Goal: Navigation & Orientation: Find specific page/section

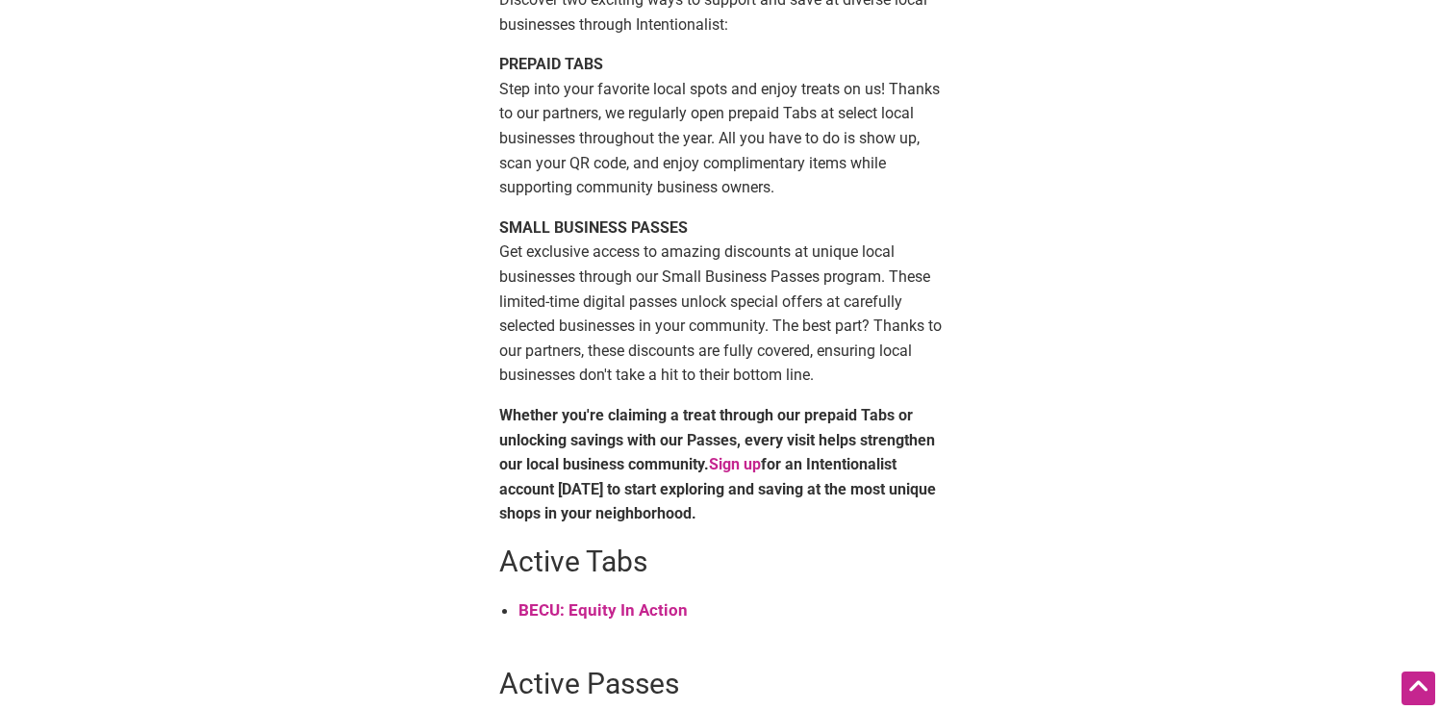
scroll to position [392, 0]
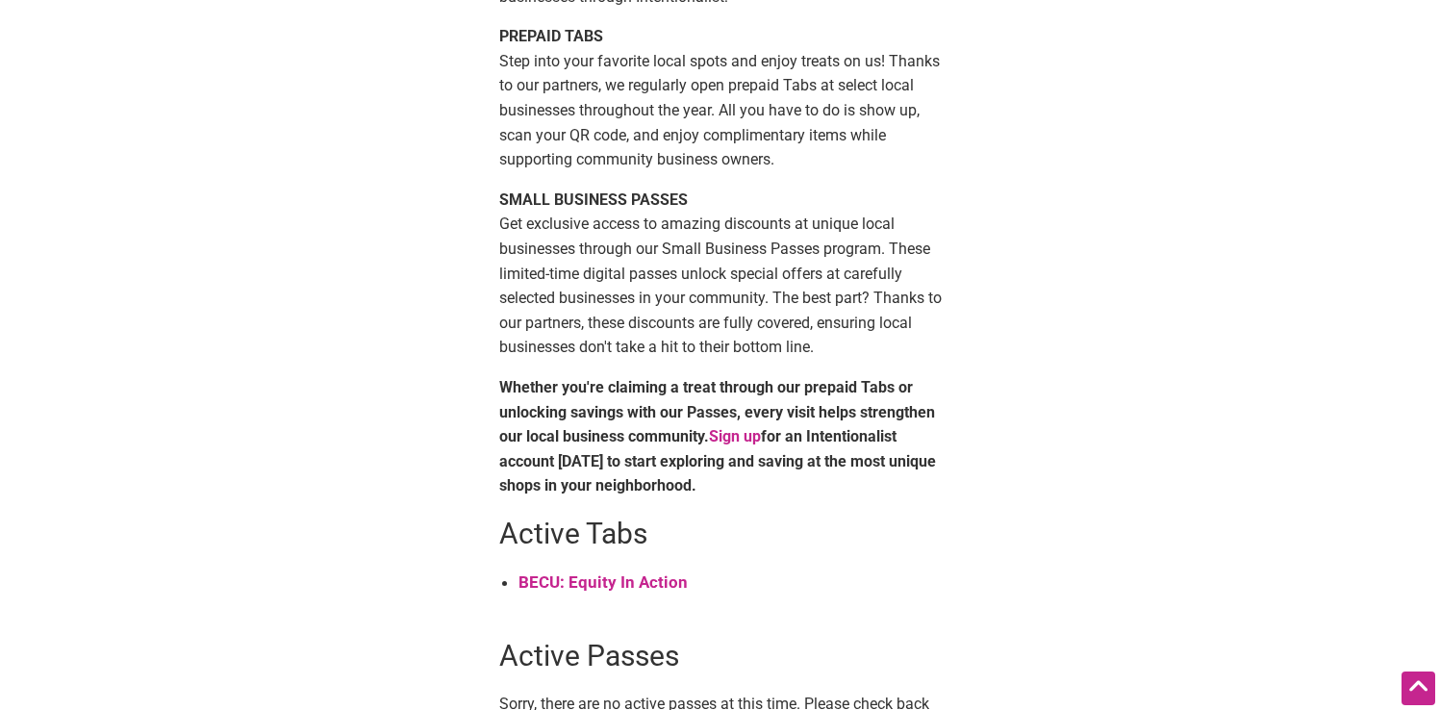
click at [632, 587] on strong "BECU: Equity In Action" at bounding box center [602, 581] width 169 height 19
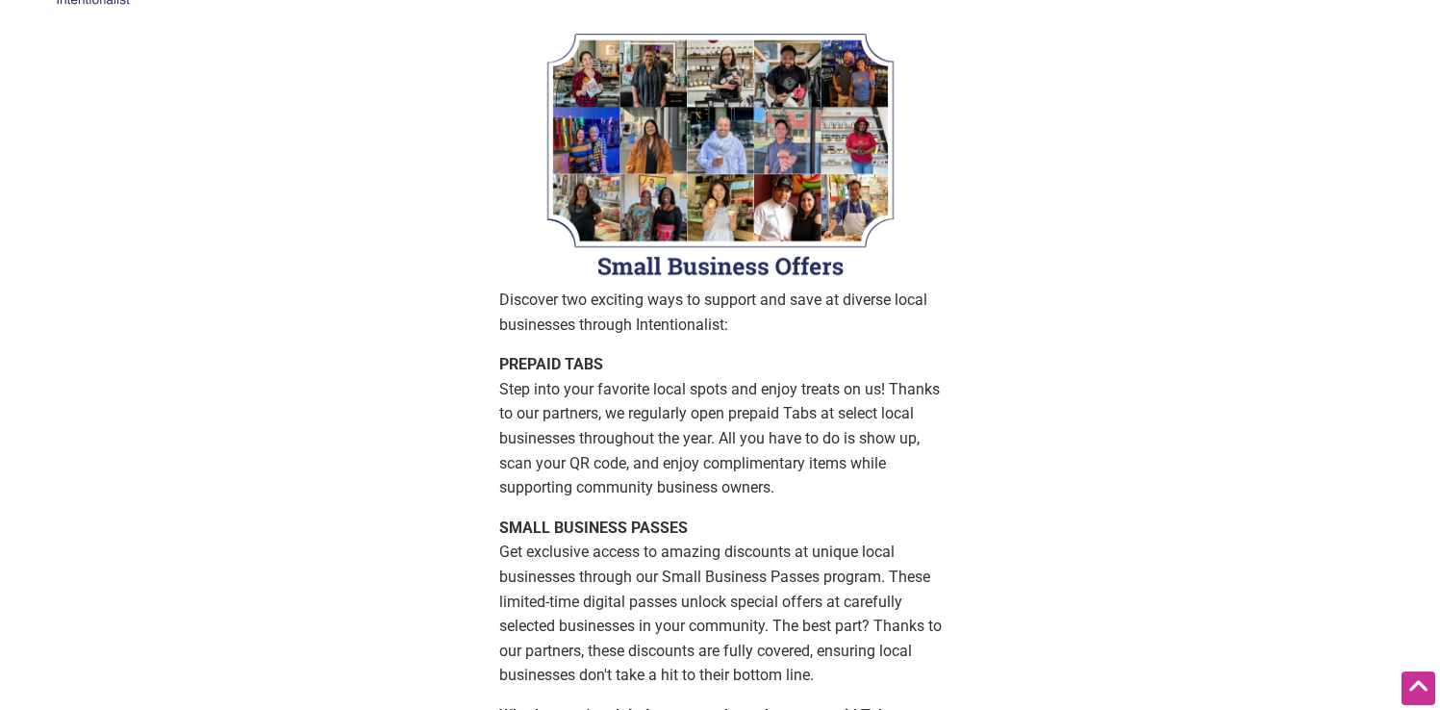
scroll to position [0, 0]
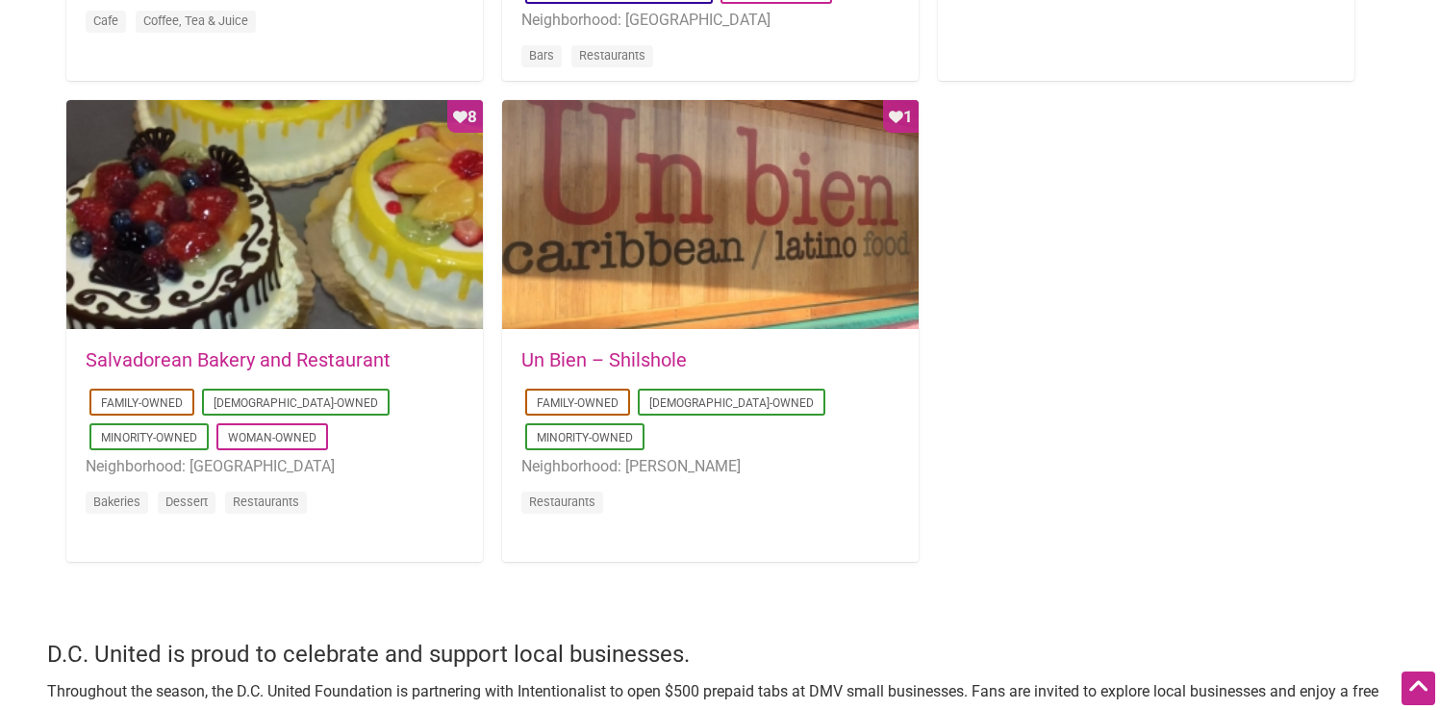
scroll to position [1923, 0]
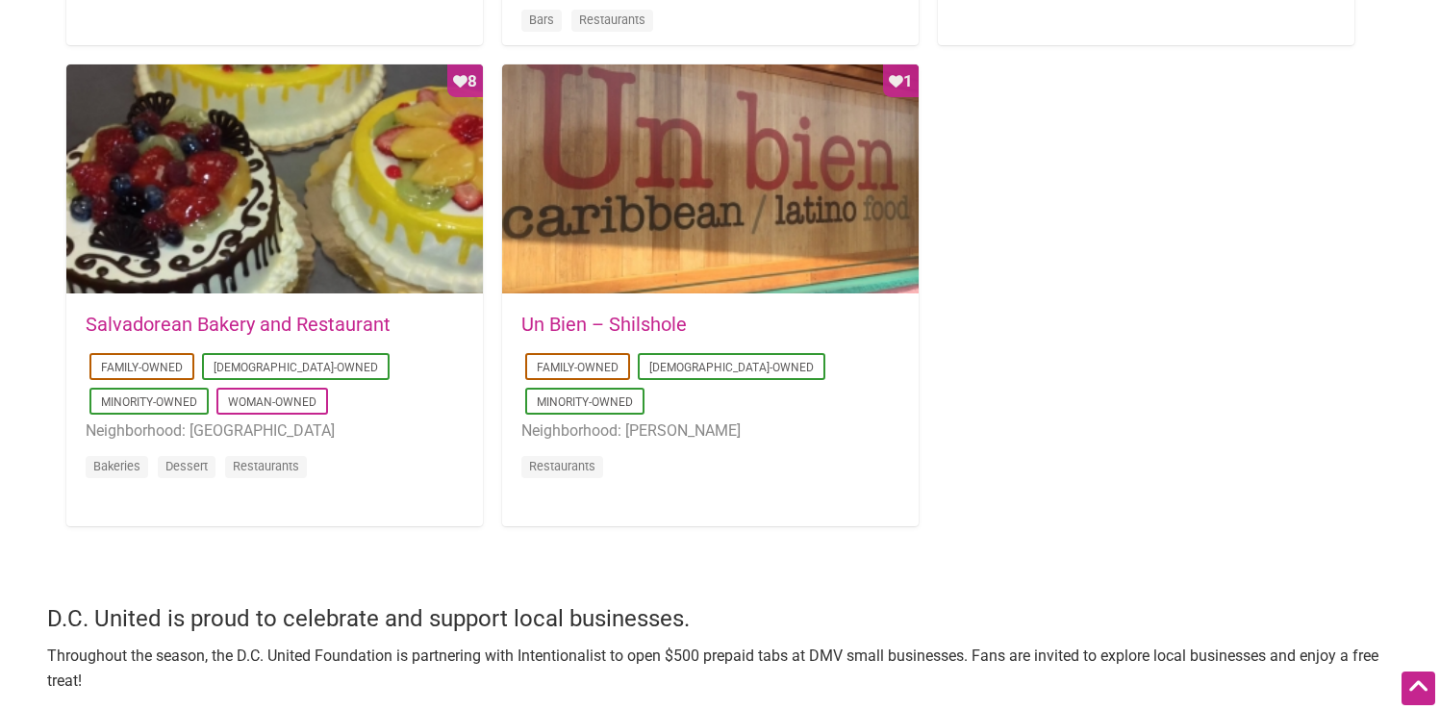
click at [838, 464] on div "2018-02-07 08:32:22 Un Bien – Shilshole Family-Owned Latino-Owned Minority-Owne…" at bounding box center [710, 409] width 378 height 189
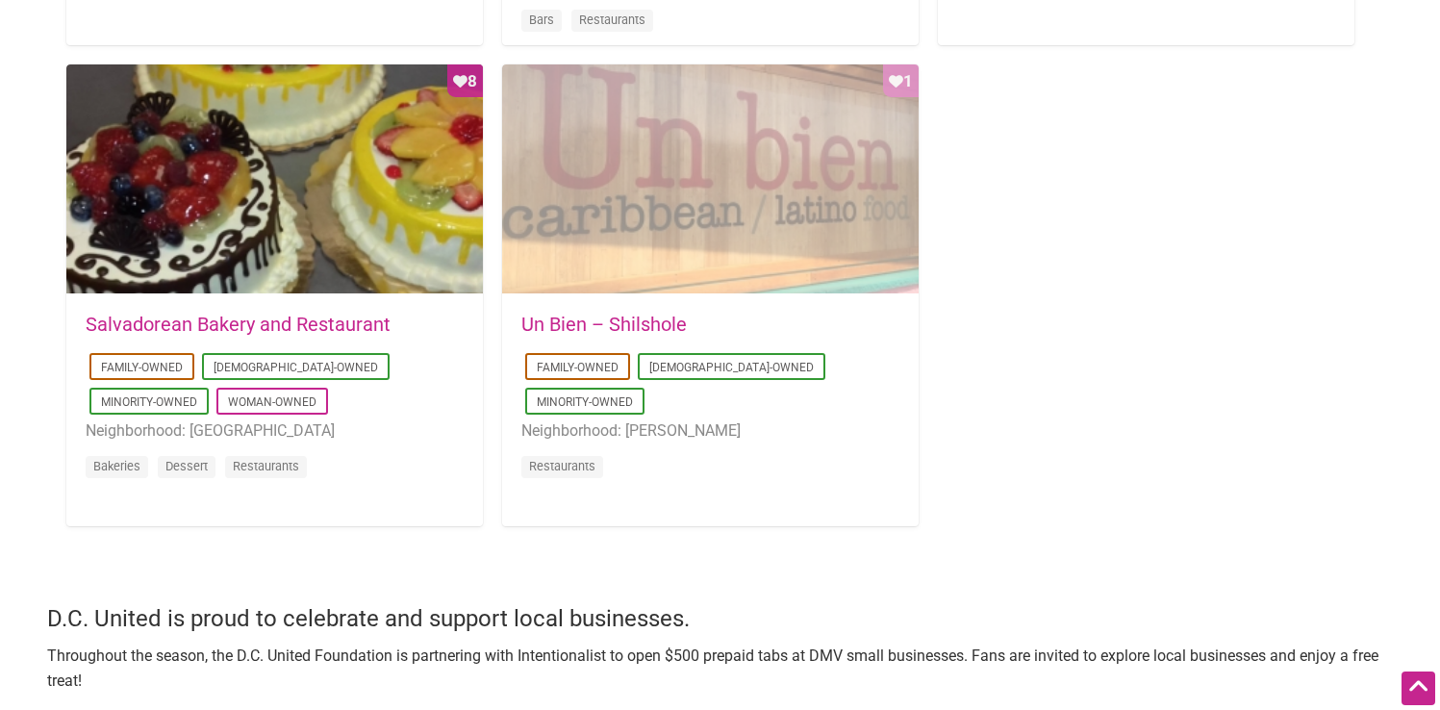
click at [796, 242] on div "Favorite Count 1" at bounding box center [710, 179] width 417 height 231
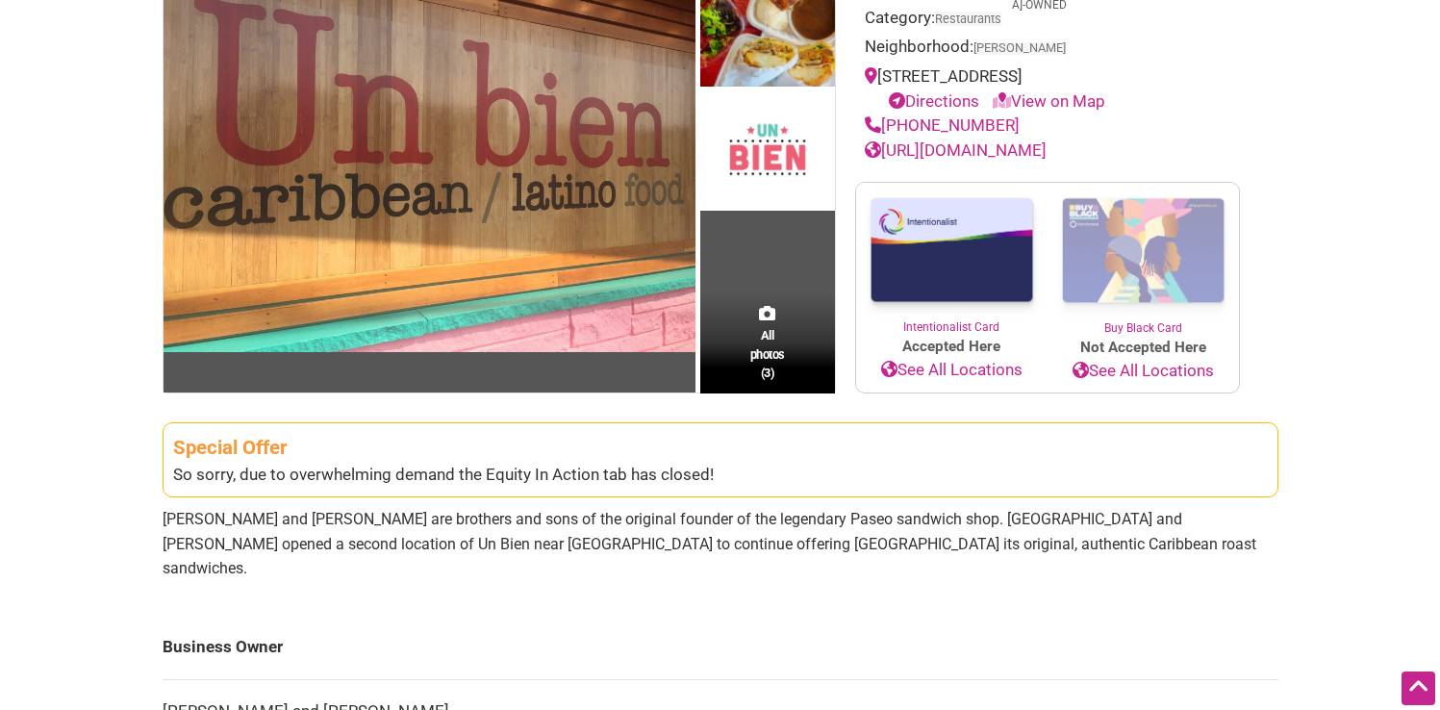
scroll to position [250, 0]
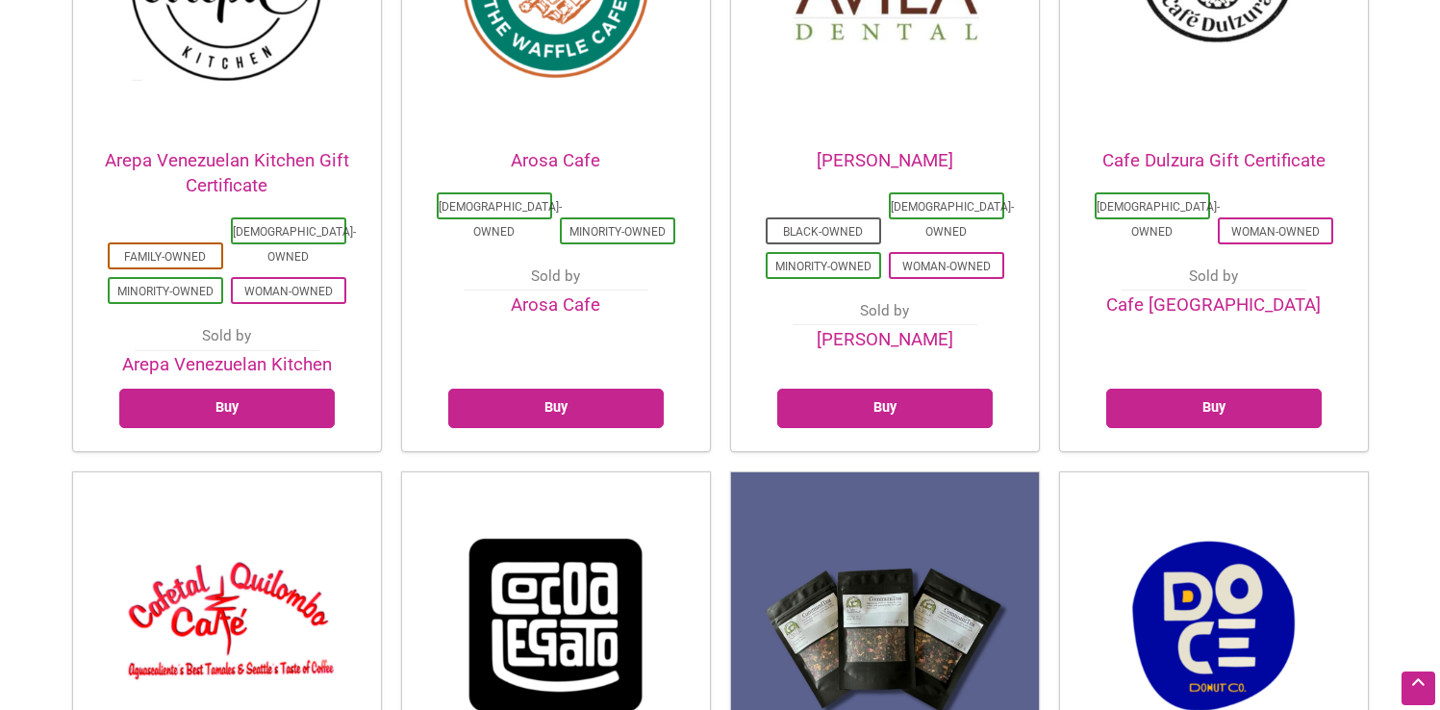
scroll to position [775, 0]
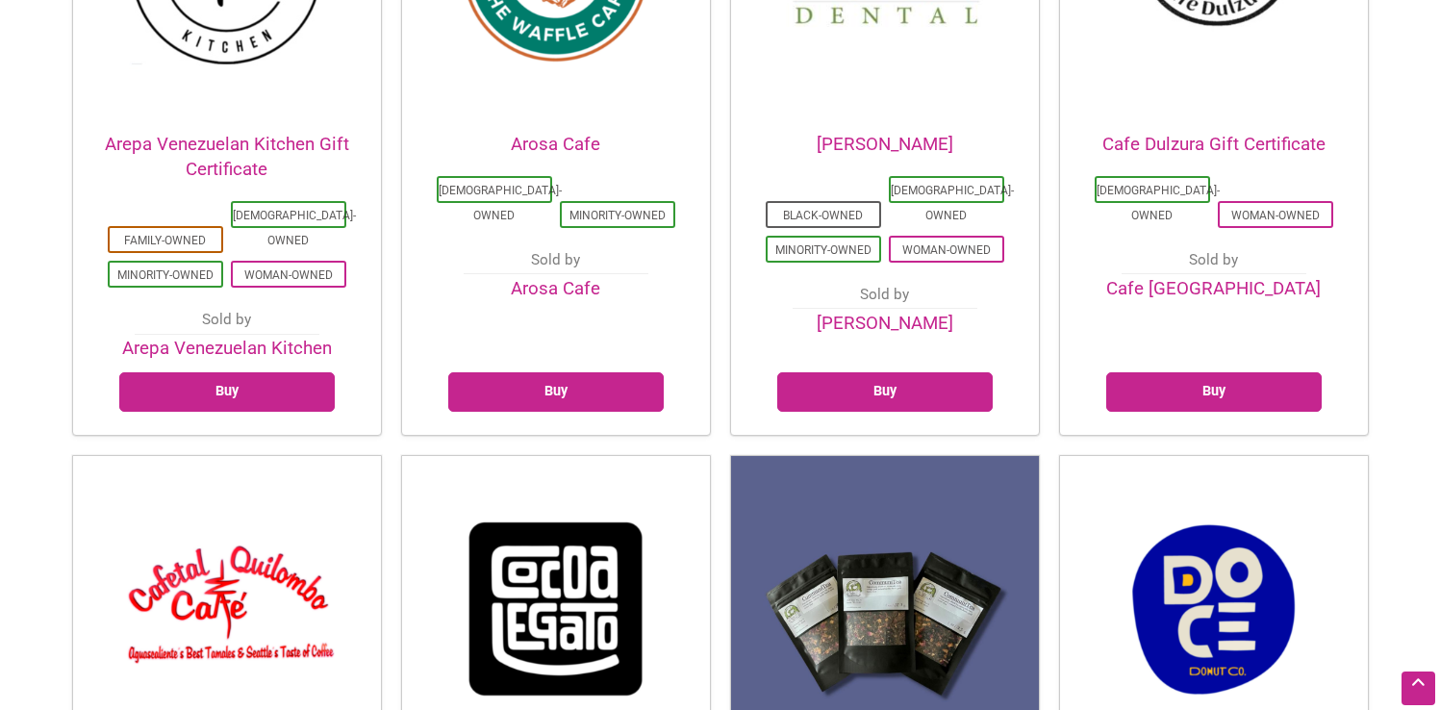
click at [1201, 278] on link "Cafe [GEOGRAPHIC_DATA]" at bounding box center [1213, 288] width 215 height 21
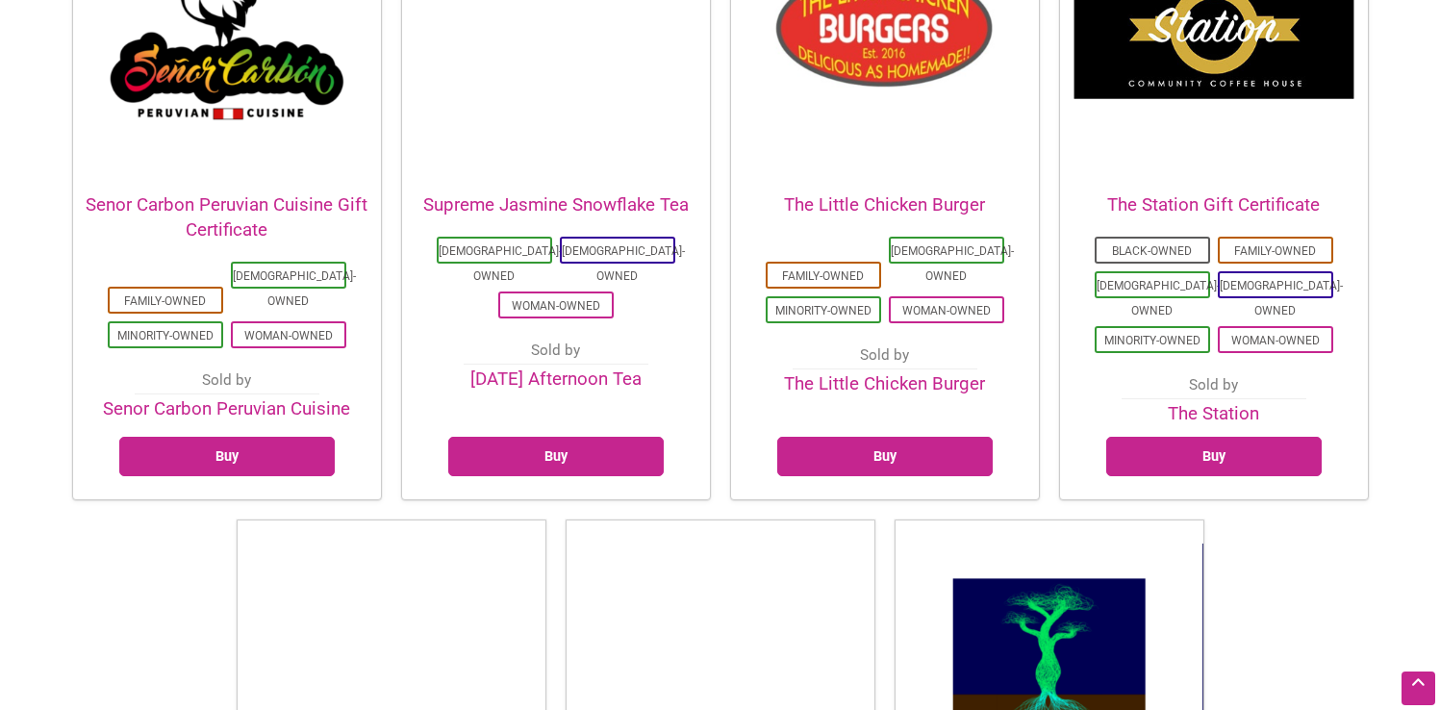
scroll to position [4756, 0]
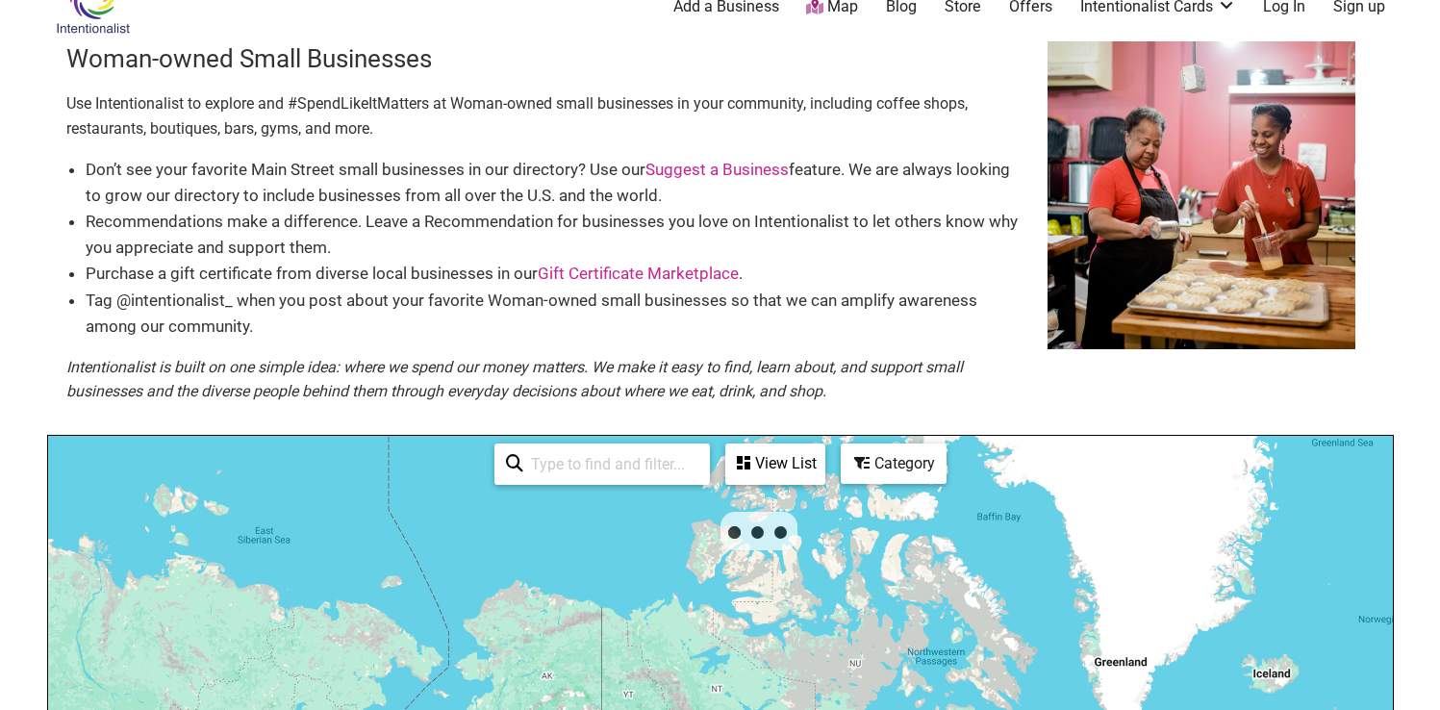
scroll to position [38, 0]
